Goal: Navigation & Orientation: Find specific page/section

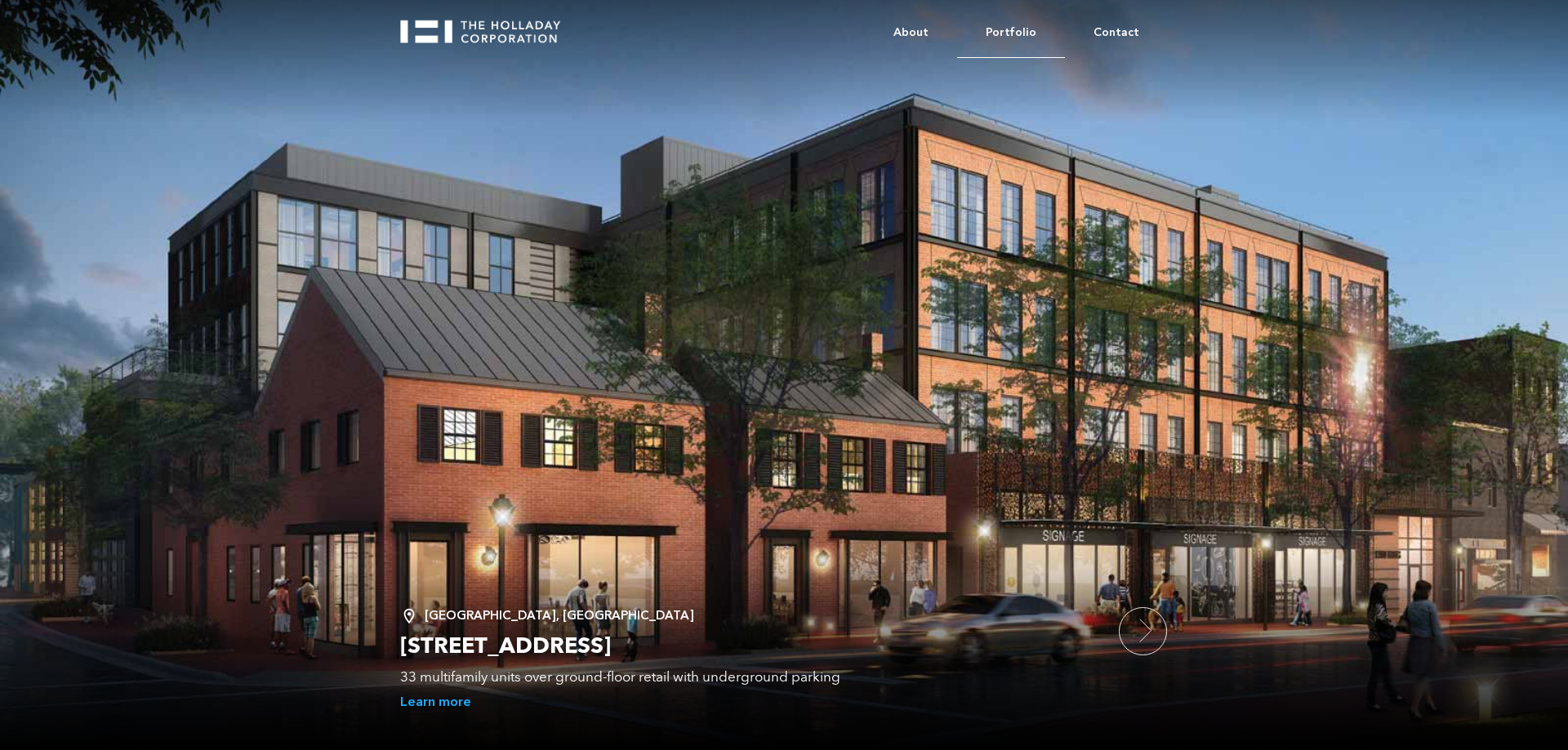
click at [1007, 33] on link "Portfolio" at bounding box center [1010, 33] width 108 height 50
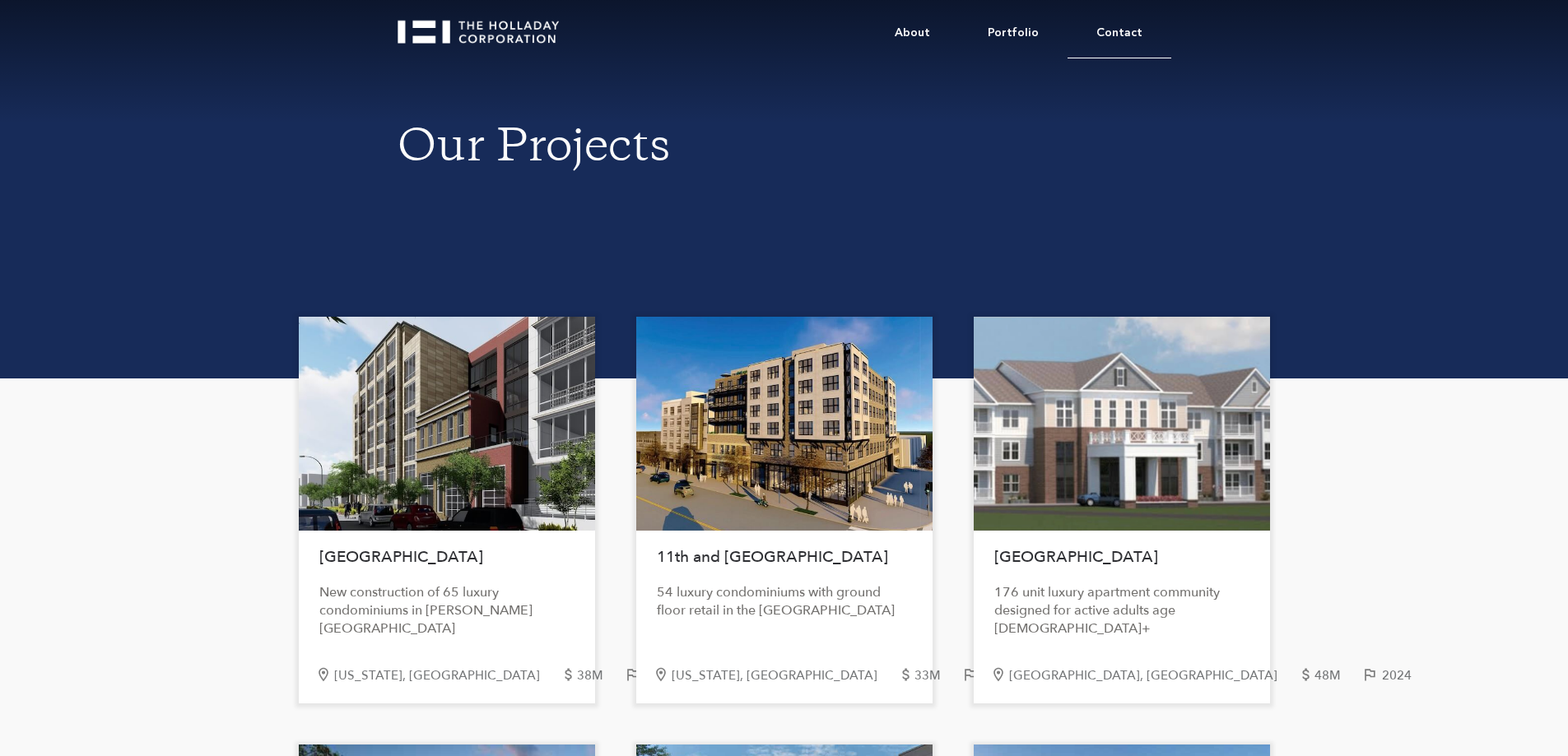
click at [1119, 31] on link "Contact" at bounding box center [1119, 33] width 104 height 50
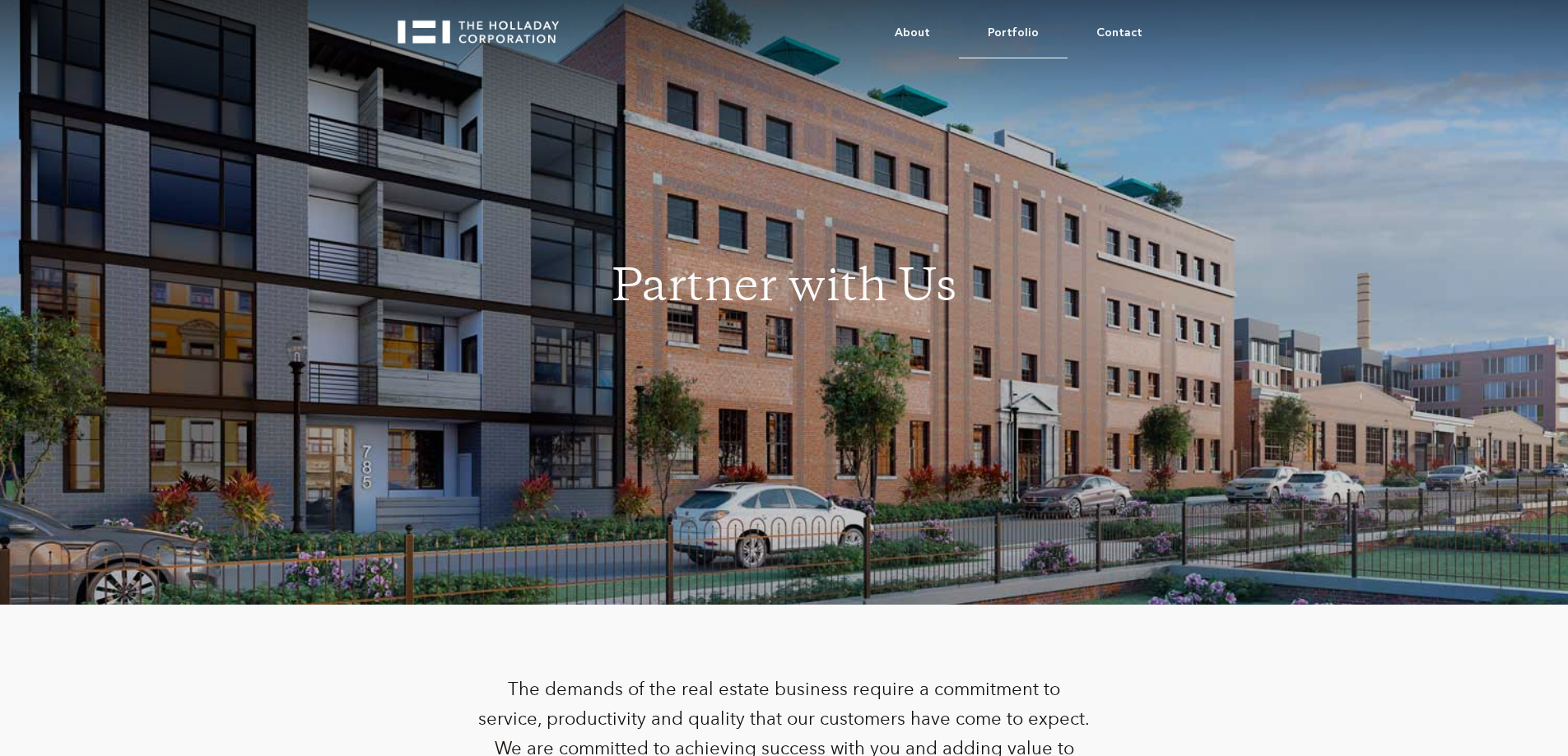
click at [1012, 27] on link "Portfolio" at bounding box center [1013, 33] width 108 height 50
